Goal: Transaction & Acquisition: Purchase product/service

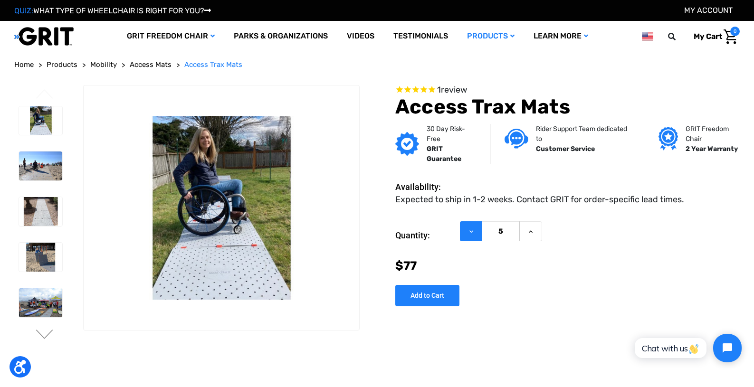
click at [466, 233] on button "Decrease Quantity of Access Trax Mats" at bounding box center [471, 232] width 22 height 20
click at [529, 236] on button "Increase Quantity of Access Trax Mats" at bounding box center [531, 232] width 23 height 20
click at [463, 227] on button "Decrease Quantity of Access Trax Mats" at bounding box center [471, 232] width 22 height 20
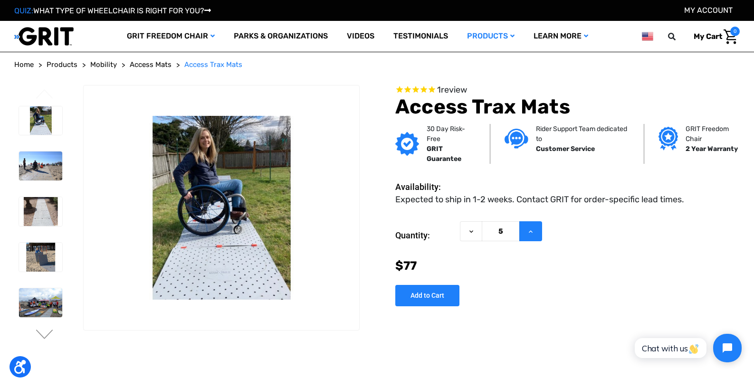
click at [529, 228] on icon at bounding box center [531, 232] width 8 height 8
click at [466, 230] on button "Decrease Quantity of Access Trax Mats" at bounding box center [471, 232] width 22 height 20
click at [534, 229] on icon at bounding box center [531, 232] width 8 height 8
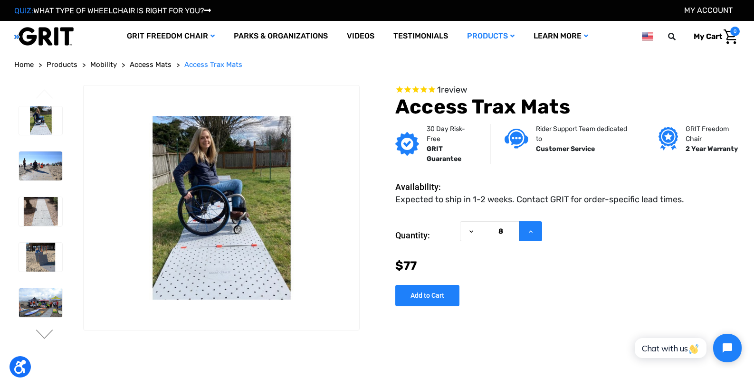
click at [534, 229] on icon at bounding box center [531, 232] width 8 height 8
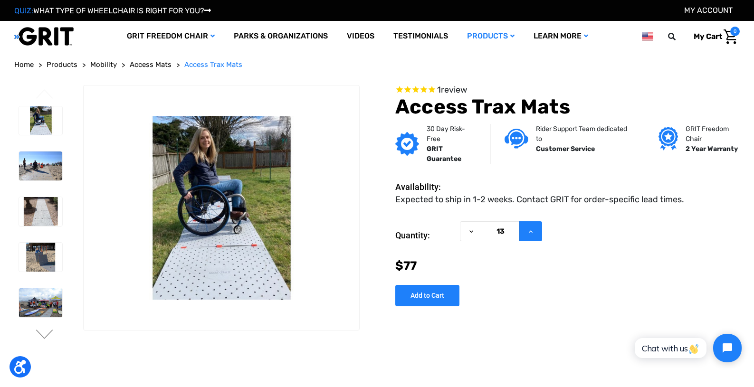
click at [534, 229] on icon at bounding box center [531, 232] width 8 height 8
type input "15"
click at [450, 291] on input "Add to Cart" at bounding box center [428, 295] width 64 height 21
type input "Add to Cart"
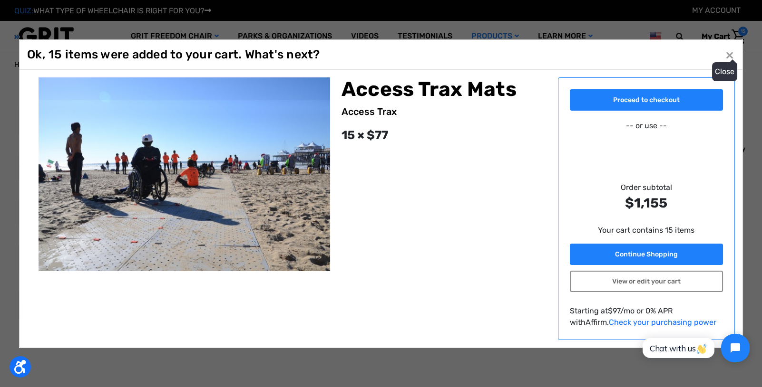
click at [729, 54] on span "×" at bounding box center [729, 55] width 9 height 18
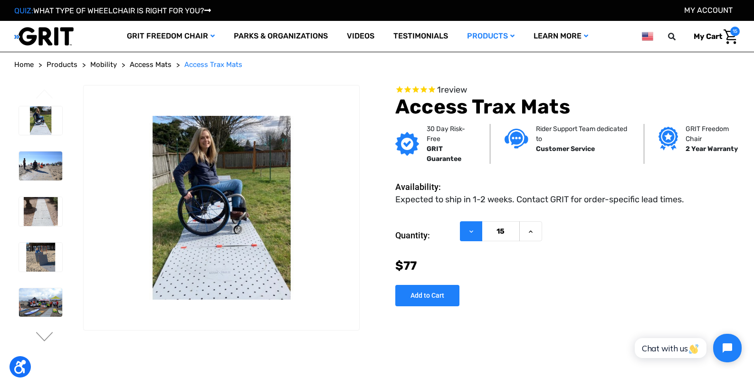
click at [474, 240] on button "Decrease Quantity of Access Trax Mats" at bounding box center [471, 232] width 22 height 20
click at [473, 237] on button "Decrease Quantity of Access Trax Mats" at bounding box center [471, 232] width 22 height 20
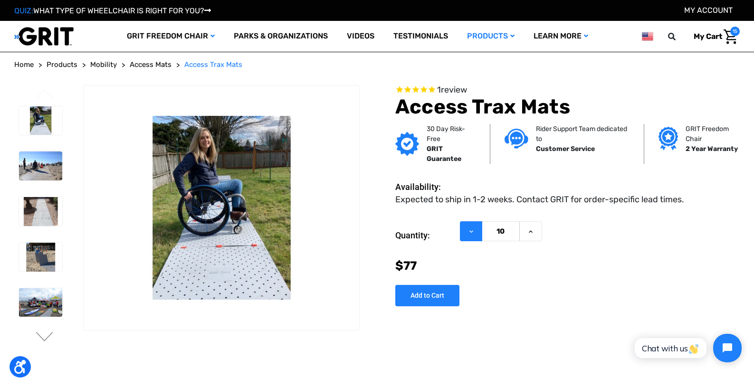
click at [473, 237] on button "Decrease Quantity of Access Trax Mats" at bounding box center [471, 232] width 22 height 20
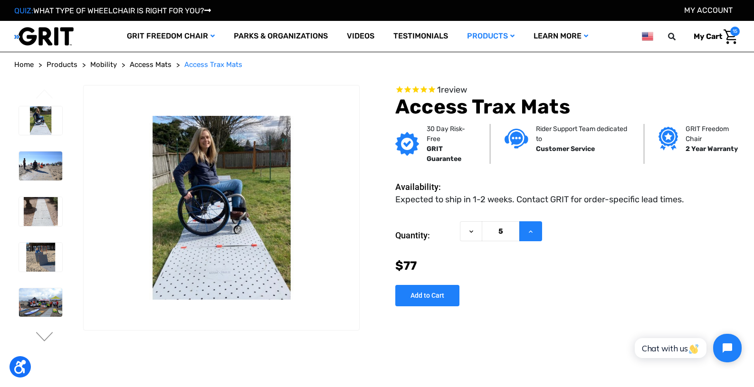
click at [524, 230] on button "Increase Quantity of Access Trax Mats" at bounding box center [531, 232] width 23 height 20
type input "6"
click at [441, 297] on input "Add to Cart" at bounding box center [428, 295] width 64 height 21
type input "Add to Cart"
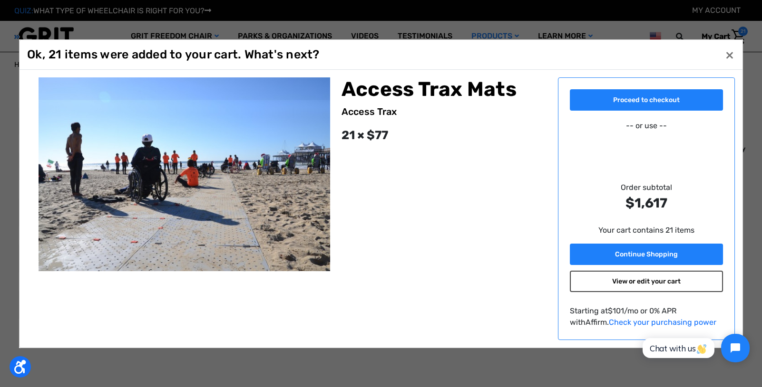
click at [636, 286] on link "View or edit your cart" at bounding box center [646, 281] width 153 height 21
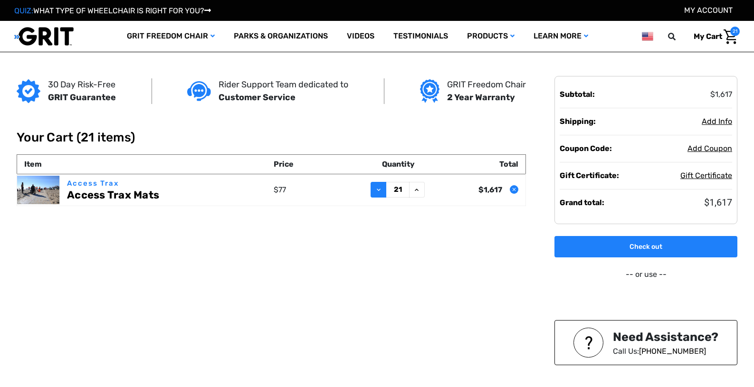
click at [378, 189] on icon at bounding box center [379, 190] width 8 height 8
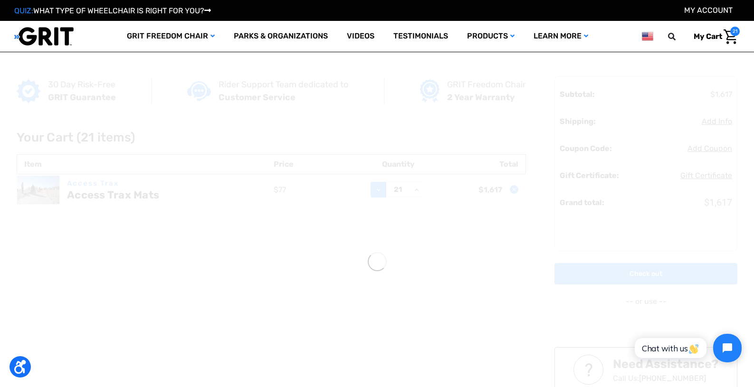
click at [378, 189] on div "30 Day Risk-Free GRIT Guarantee Rider Support Team dedicated to Customer Servic…" at bounding box center [377, 261] width 733 height 419
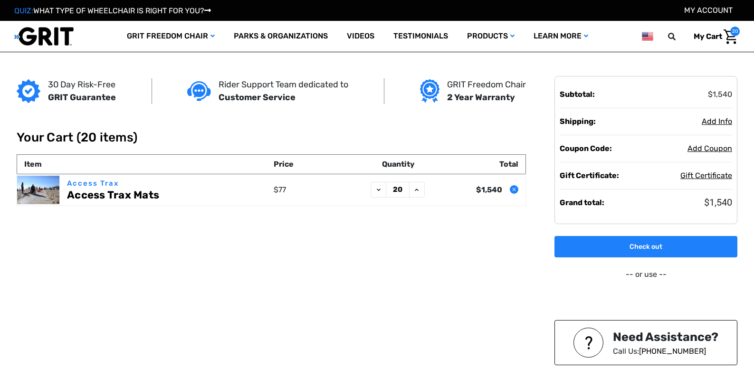
click at [378, 189] on icon at bounding box center [379, 190] width 8 height 8
click at [380, 188] on icon at bounding box center [379, 190] width 8 height 8
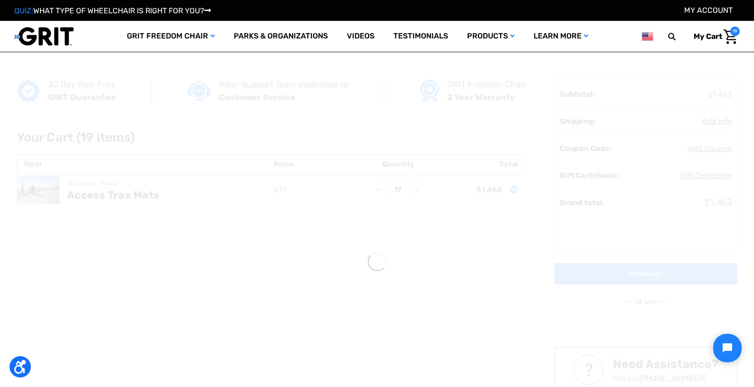
click at [380, 188] on div "30 Day Risk-Free GRIT Guarantee Rider Support Team dedicated to Customer Servic…" at bounding box center [377, 261] width 733 height 419
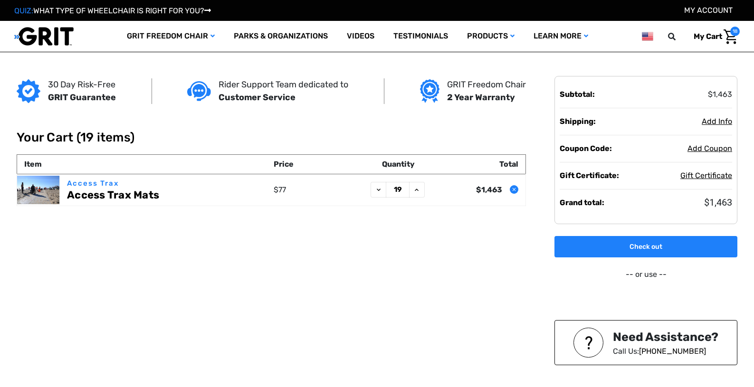
click at [380, 188] on icon at bounding box center [379, 190] width 8 height 8
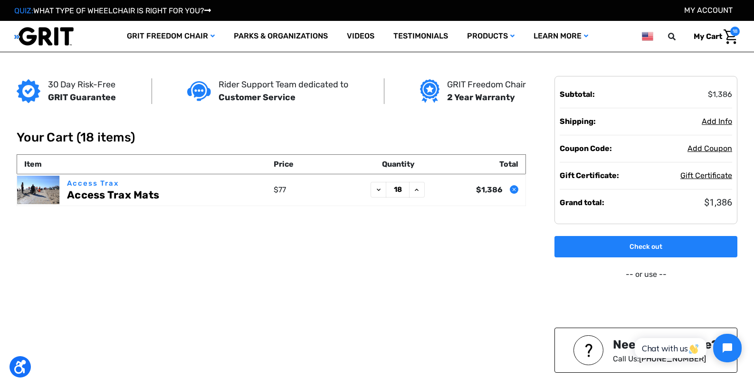
click at [380, 188] on icon at bounding box center [379, 190] width 8 height 8
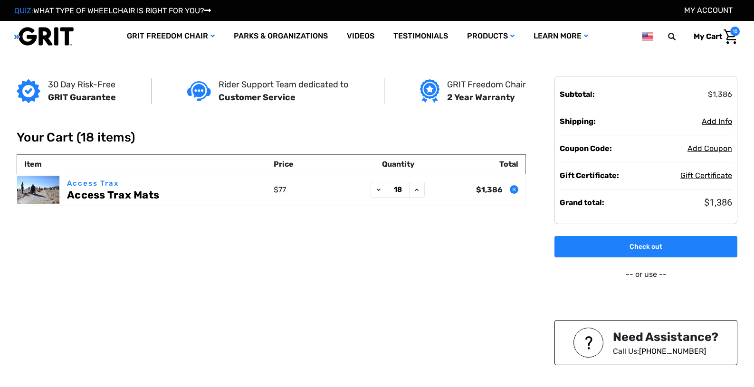
click at [380, 188] on icon at bounding box center [379, 190] width 8 height 8
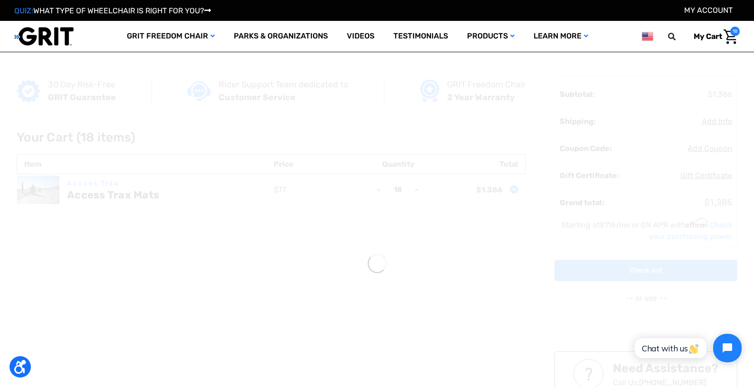
click at [380, 188] on div at bounding box center [377, 263] width 754 height 423
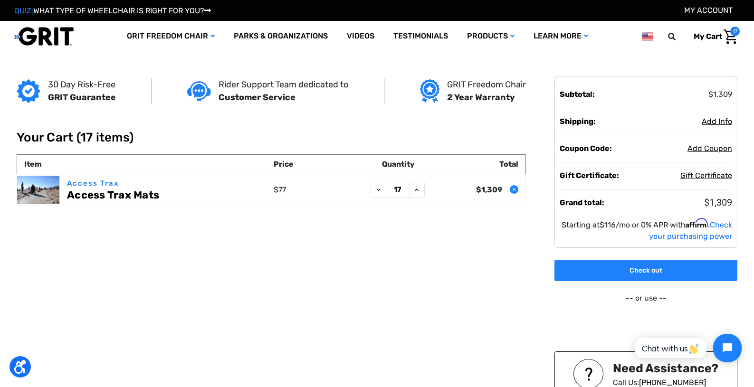
click at [380, 188] on icon at bounding box center [379, 190] width 8 height 8
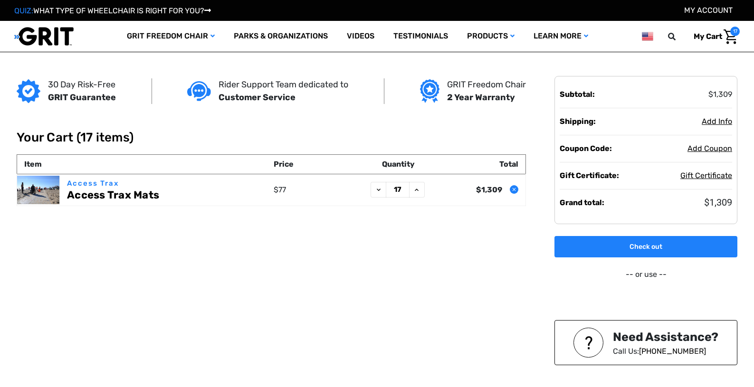
click at [380, 188] on icon at bounding box center [379, 190] width 8 height 8
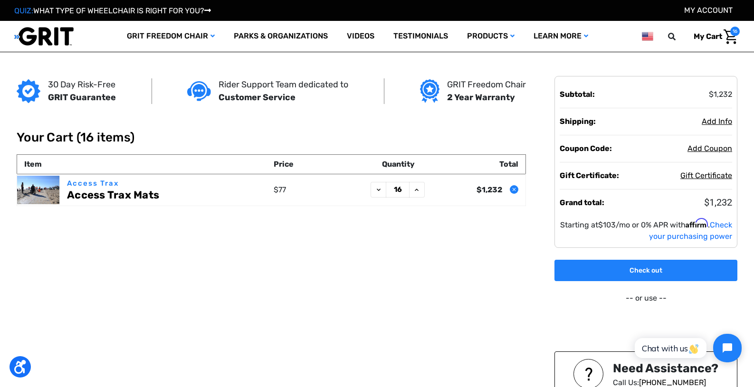
click at [512, 189] on icon "Remove Access Trax Mats from cart" at bounding box center [515, 190] width 6 height 6
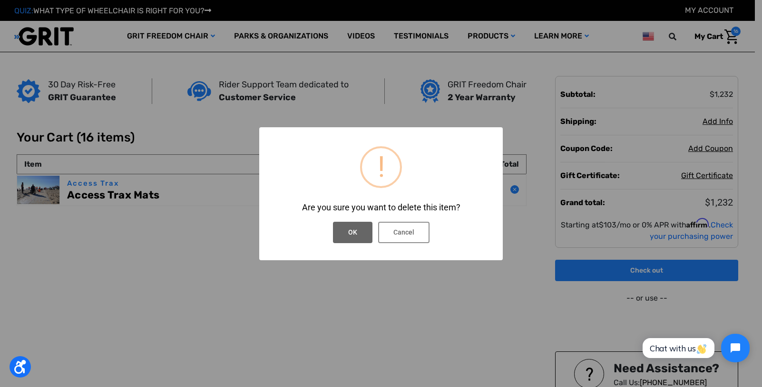
click at [349, 237] on button "OK" at bounding box center [352, 232] width 39 height 21
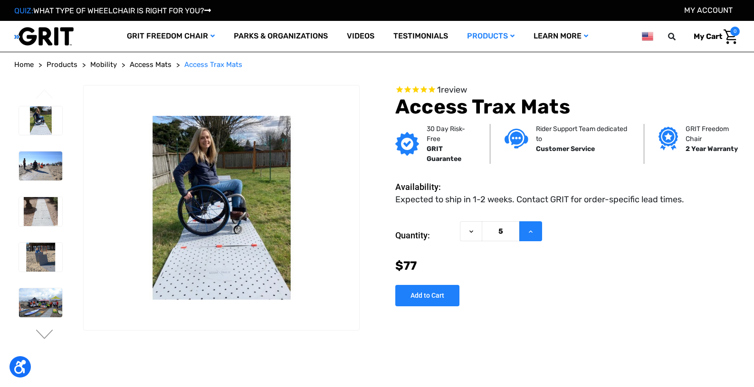
click at [532, 231] on icon at bounding box center [531, 232] width 8 height 8
type input "6"
click at [459, 294] on div "Add to Cart Adding to cart… The item has been added" at bounding box center [431, 295] width 70 height 21
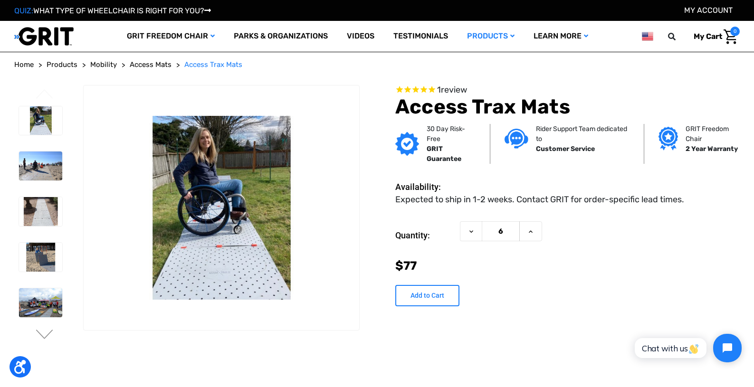
click at [451, 299] on input "Add to Cart" at bounding box center [428, 295] width 64 height 21
type input "Add to Cart"
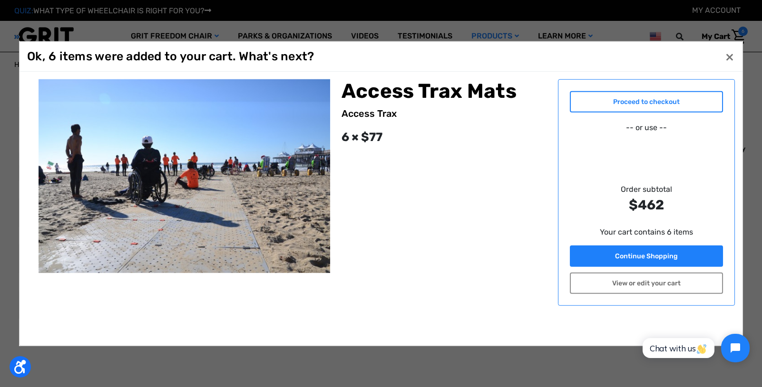
click at [632, 106] on link "Proceed to checkout" at bounding box center [646, 101] width 153 height 21
